Goal: Task Accomplishment & Management: Use online tool/utility

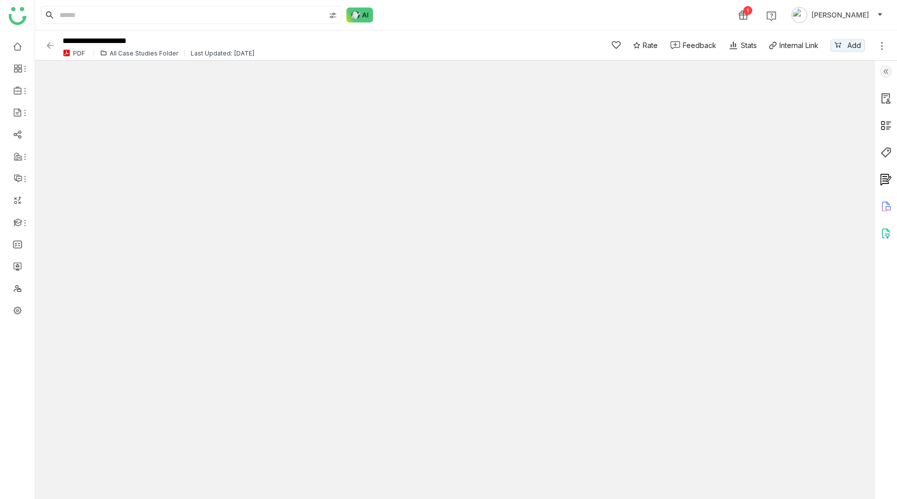
click at [886, 99] on img at bounding box center [886, 99] width 12 height 12
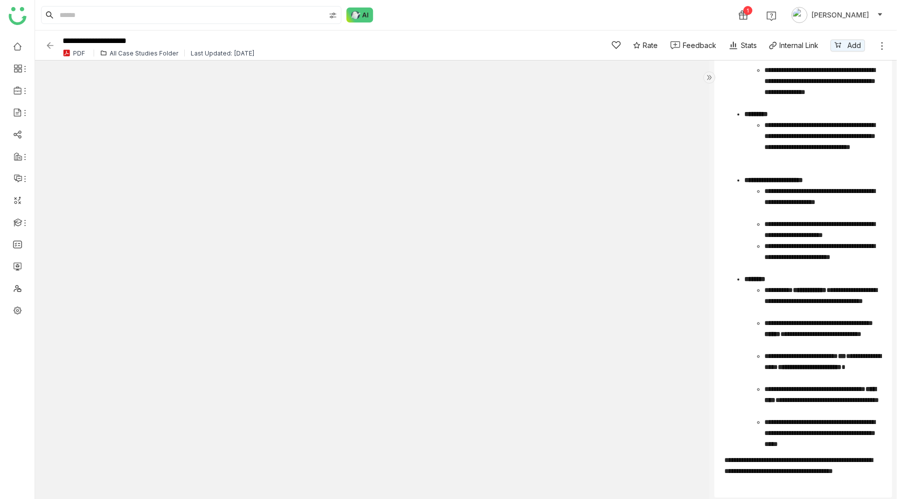
scroll to position [250, 0]
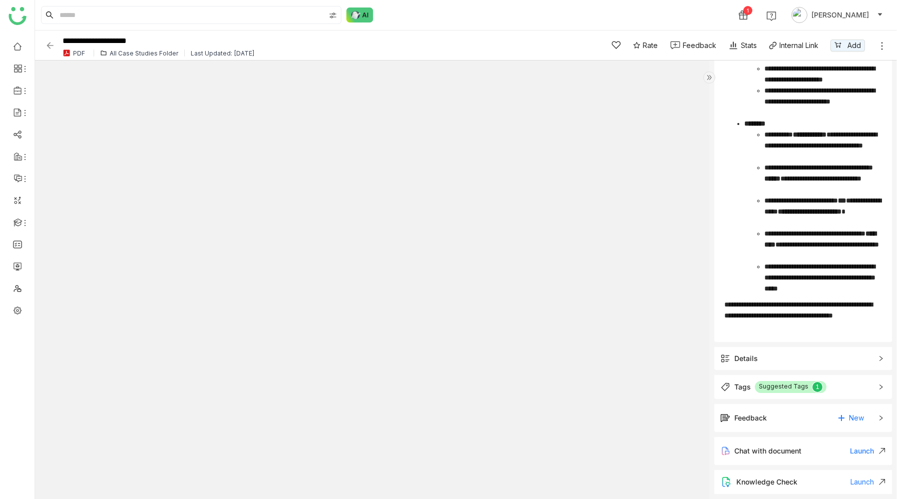
click at [762, 360] on span "Details" at bounding box center [796, 358] width 152 height 11
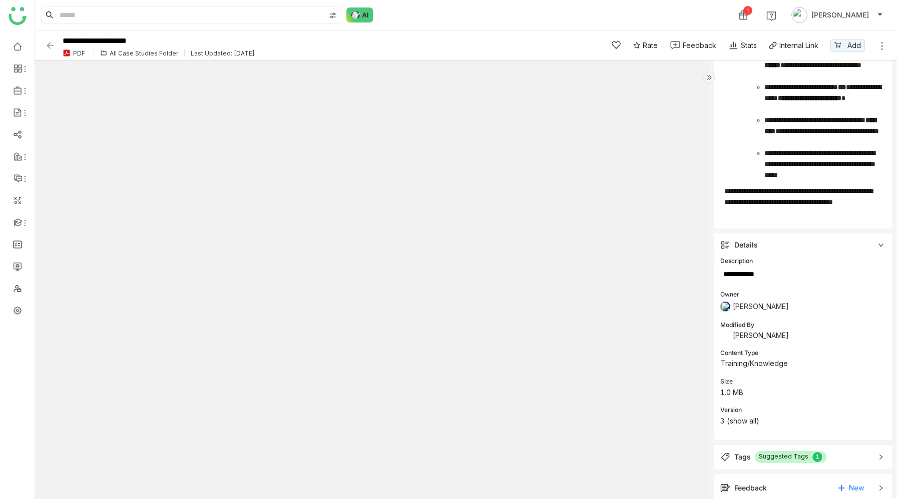
scroll to position [392, 0]
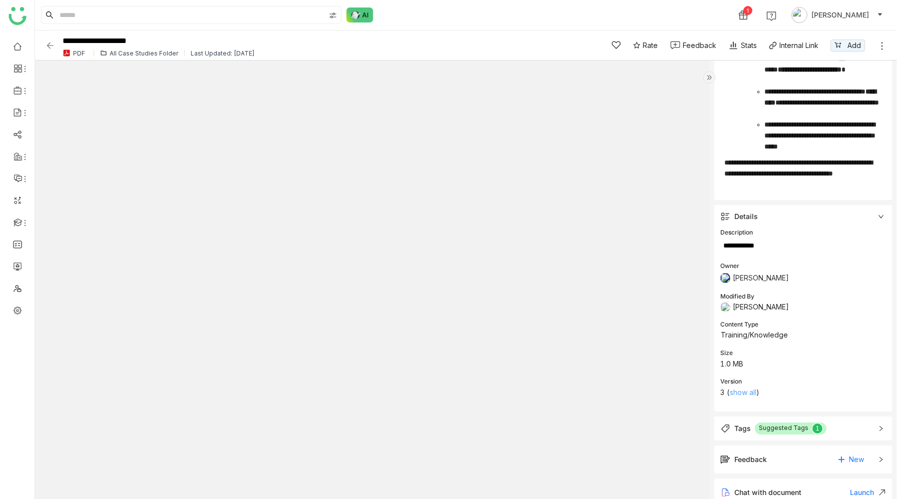
click at [743, 395] on link "show all" at bounding box center [743, 392] width 27 height 9
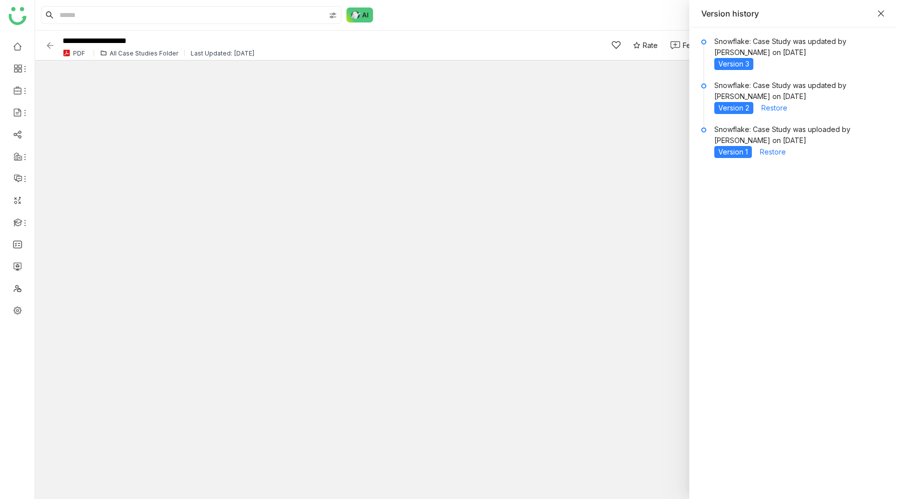
click at [880, 13] on icon "Close" at bounding box center [881, 14] width 6 height 6
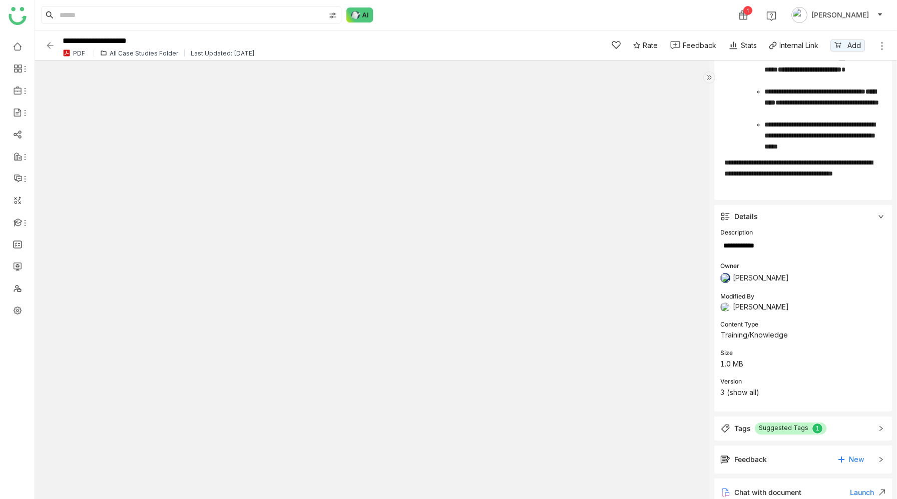
scroll to position [0, 0]
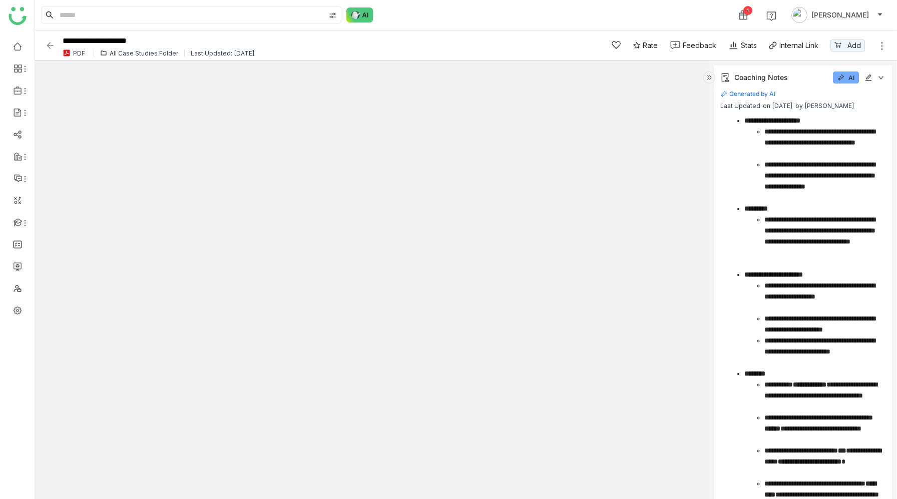
click at [880, 44] on icon at bounding box center [882, 46] width 10 height 10
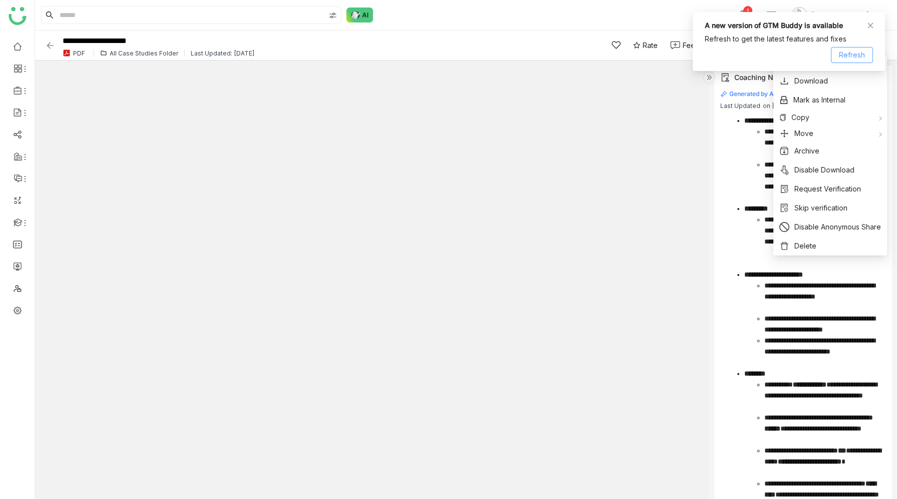
click at [843, 56] on span "Refresh" at bounding box center [852, 55] width 26 height 11
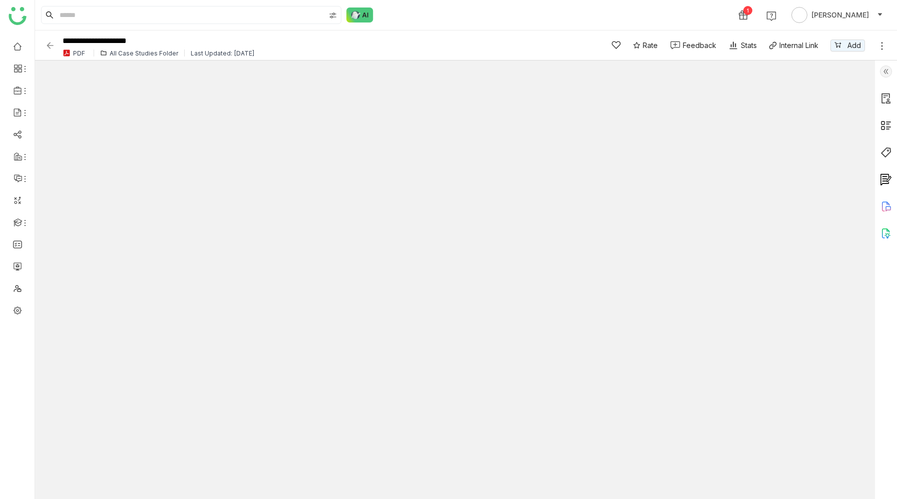
click at [885, 100] on img at bounding box center [886, 99] width 12 height 12
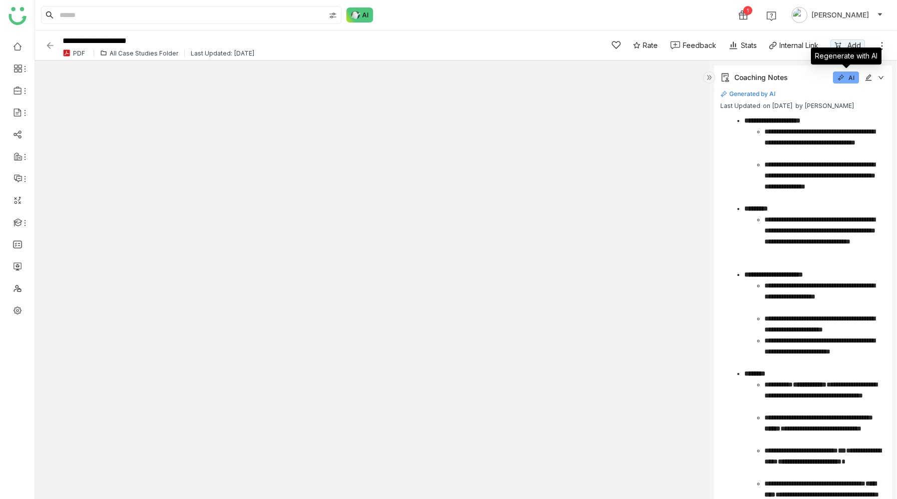
click at [843, 79] on icon at bounding box center [840, 77] width 7 height 7
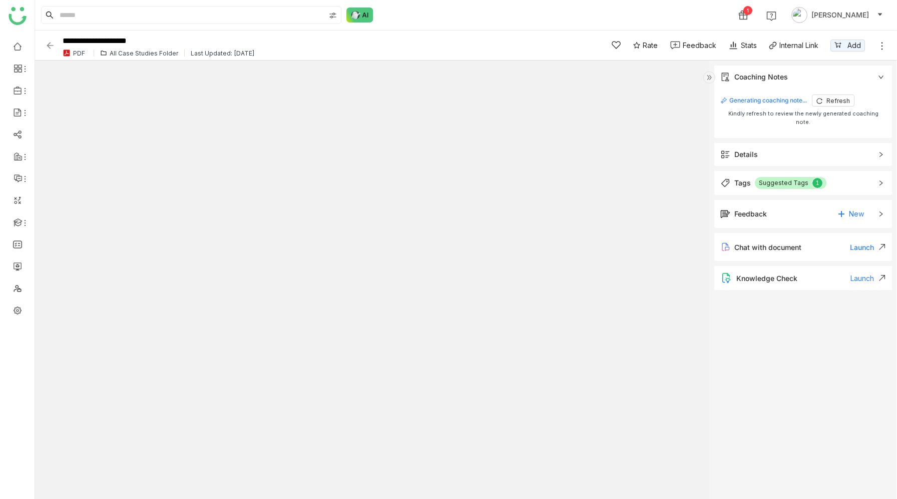
click at [787, 149] on span "Details" at bounding box center [796, 154] width 152 height 11
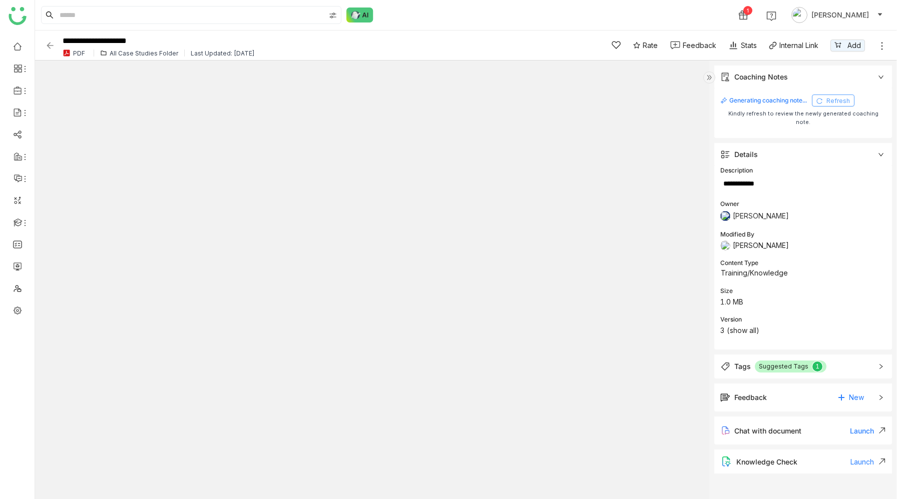
click at [839, 100] on span "Refresh" at bounding box center [838, 101] width 24 height 8
click at [831, 99] on span "Refresh" at bounding box center [838, 101] width 24 height 8
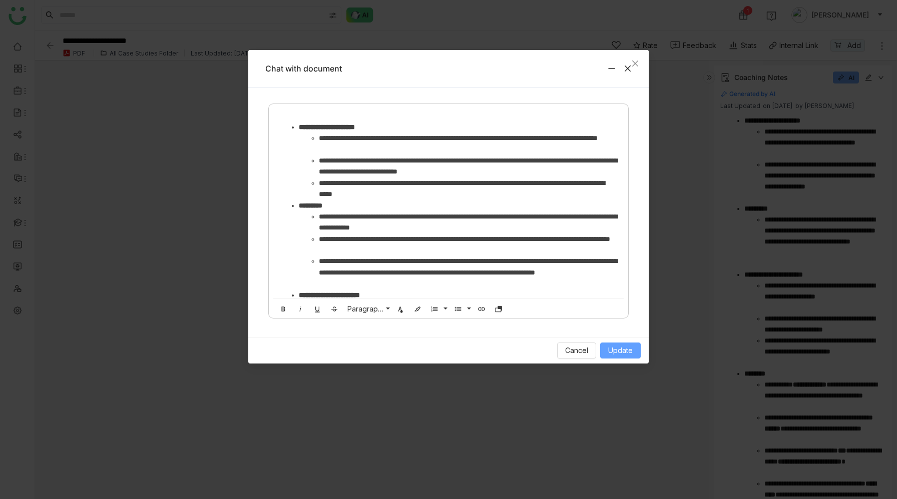
click at [616, 350] on span "Update" at bounding box center [620, 350] width 25 height 11
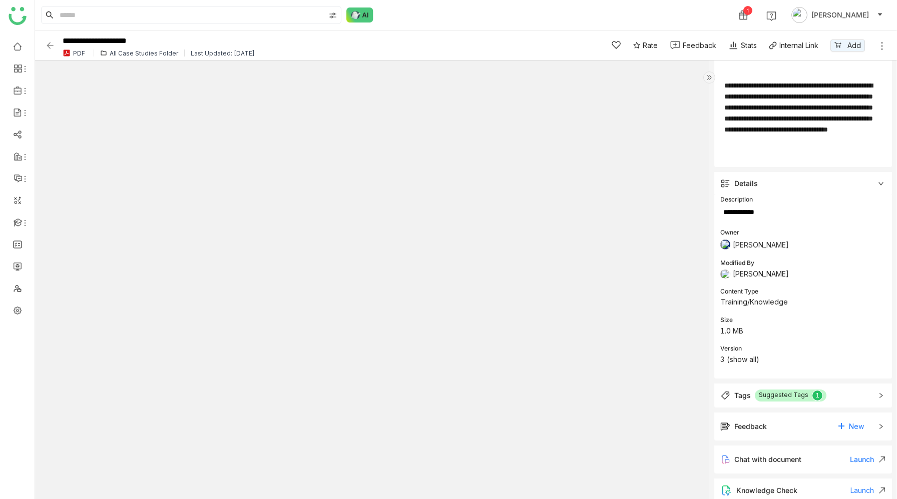
scroll to position [1373, 0]
